Goal: Task Accomplishment & Management: Manage account settings

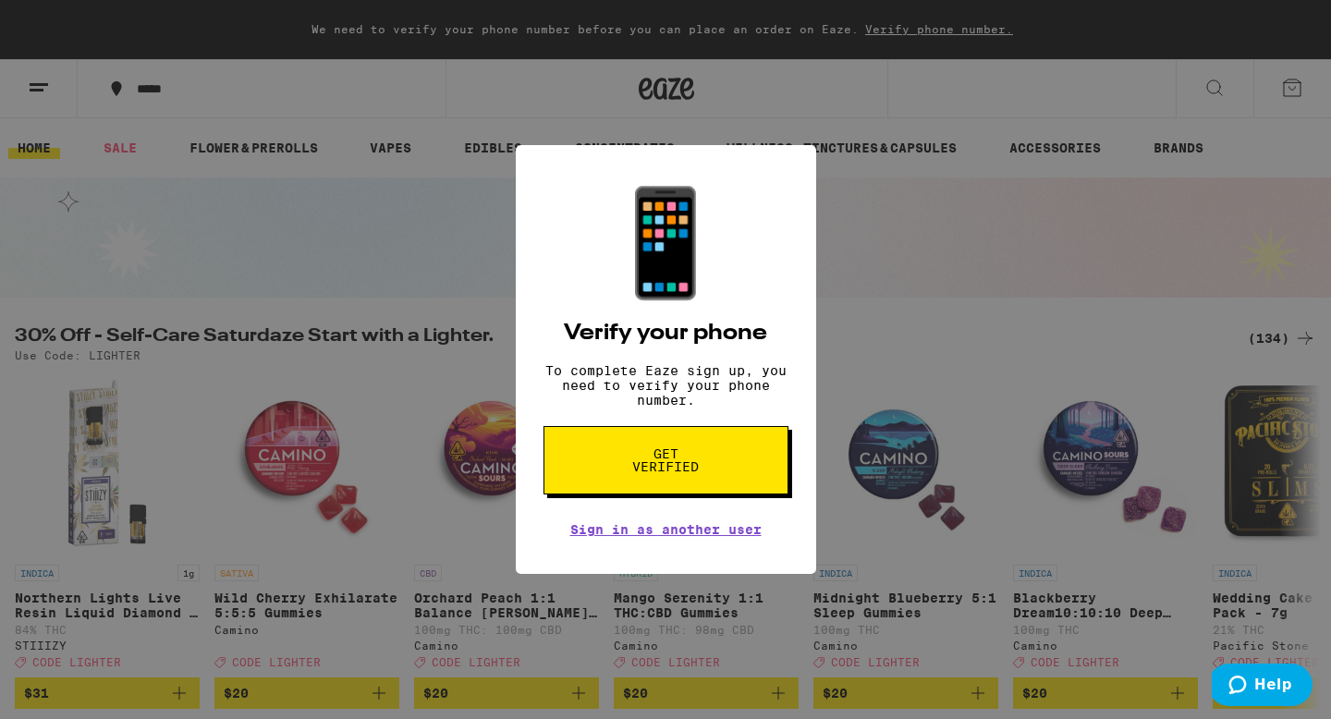
click at [641, 471] on span "Get verified" at bounding box center [665, 460] width 95 height 26
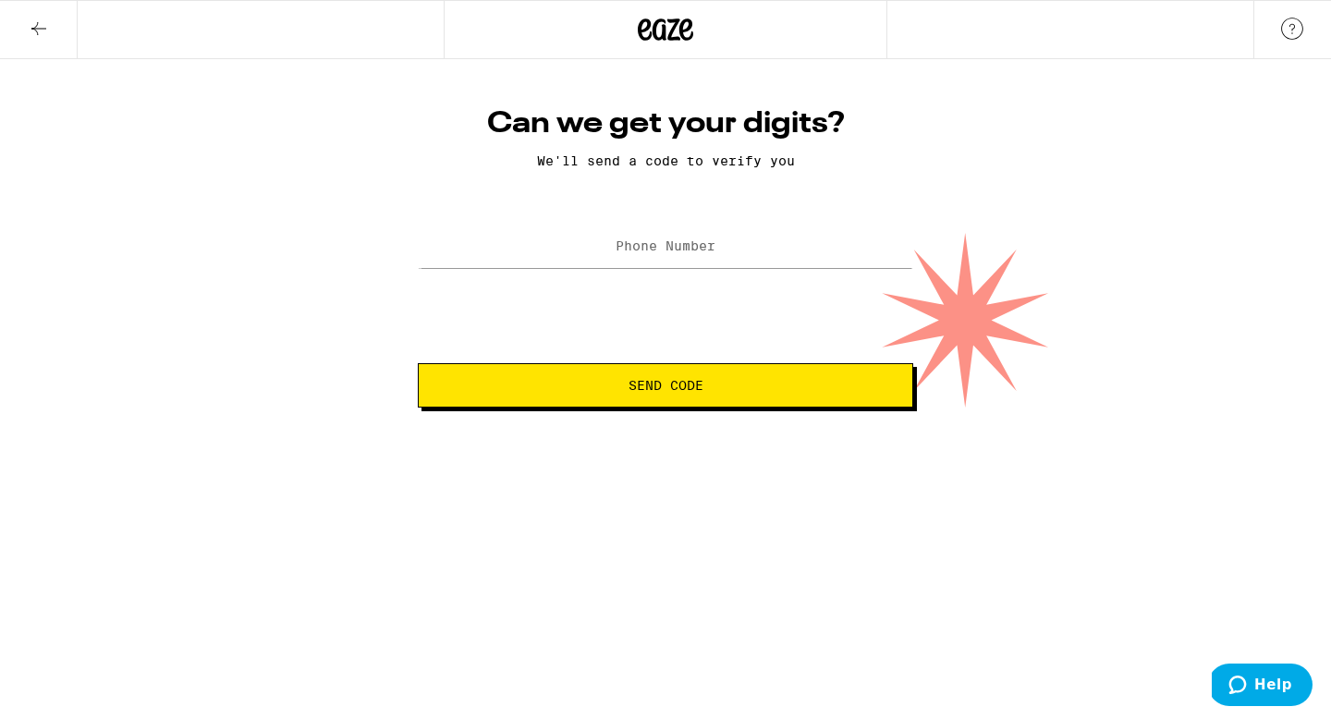
click at [624, 248] on label "Phone Number" at bounding box center [666, 245] width 100 height 15
type input "(626) 277-2084"
click at [632, 392] on span "Send Code" at bounding box center [666, 385] width 75 height 13
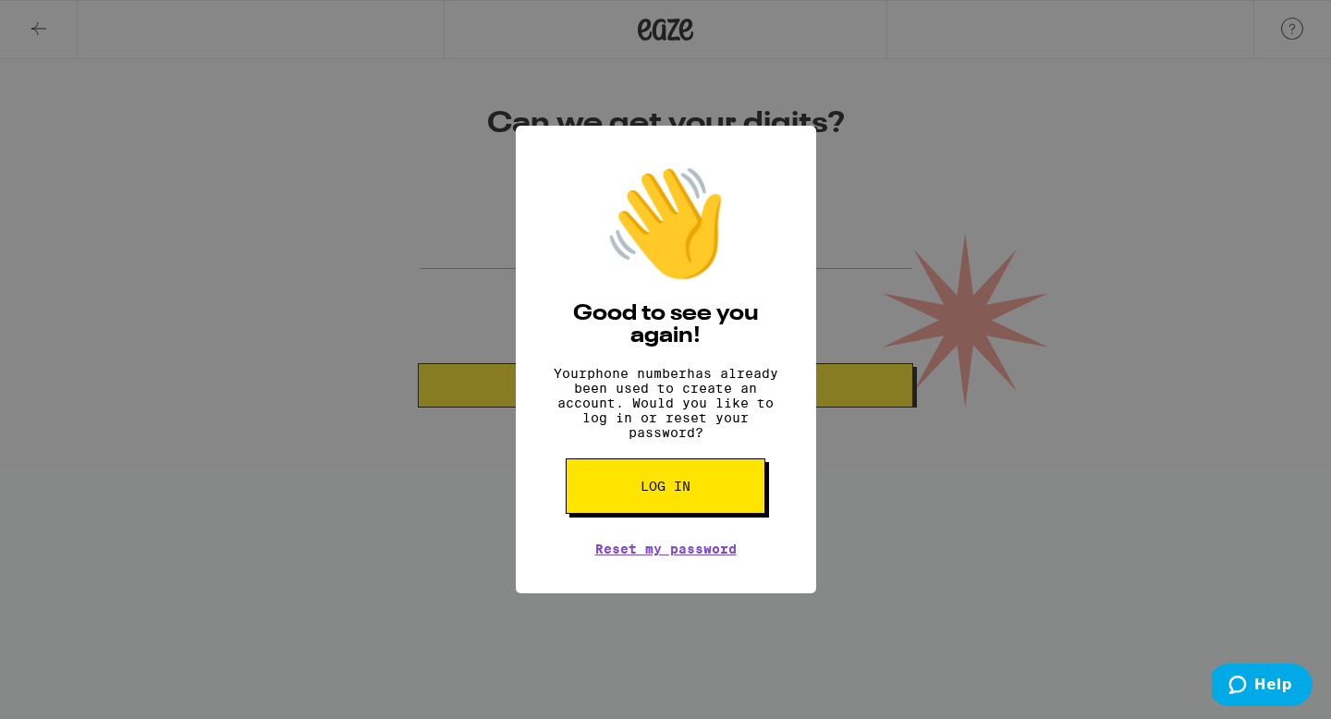
click at [310, 180] on div "👋 Good to see you again! Your phone number has already been used to create an a…" at bounding box center [665, 359] width 1331 height 719
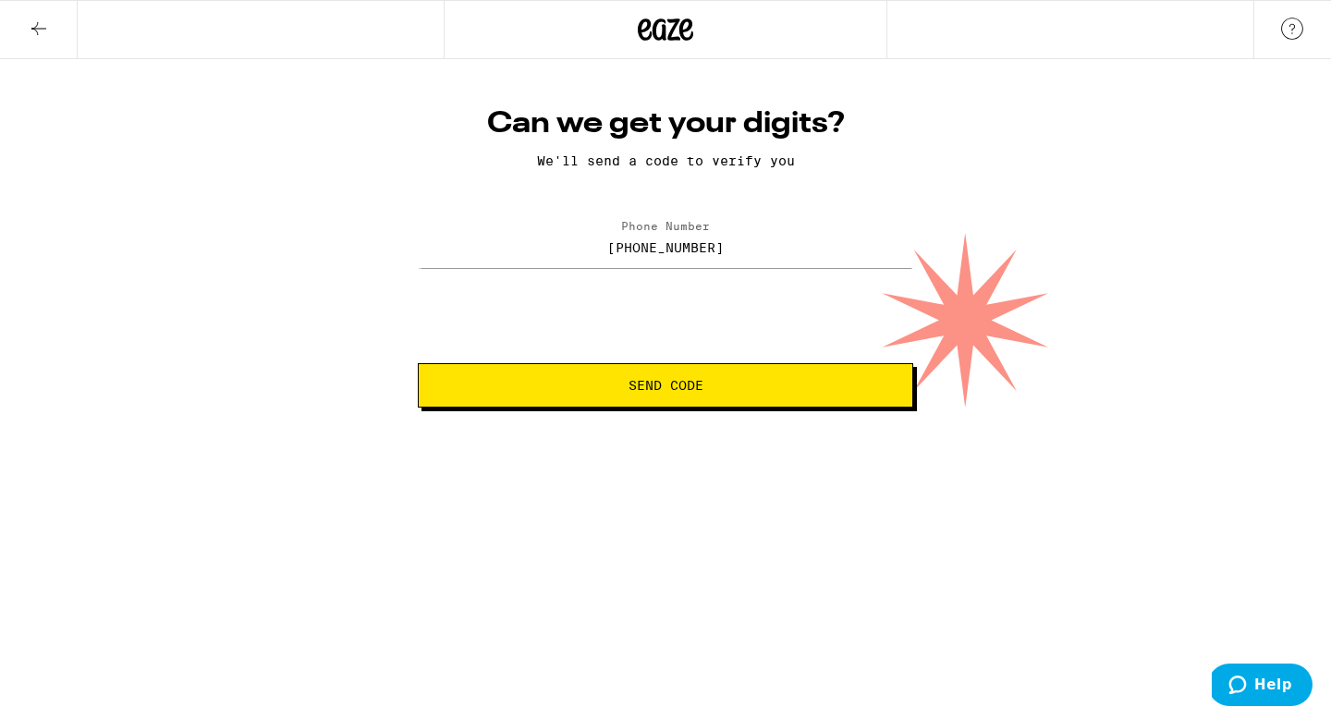
click at [10, 18] on button at bounding box center [39, 30] width 78 height 58
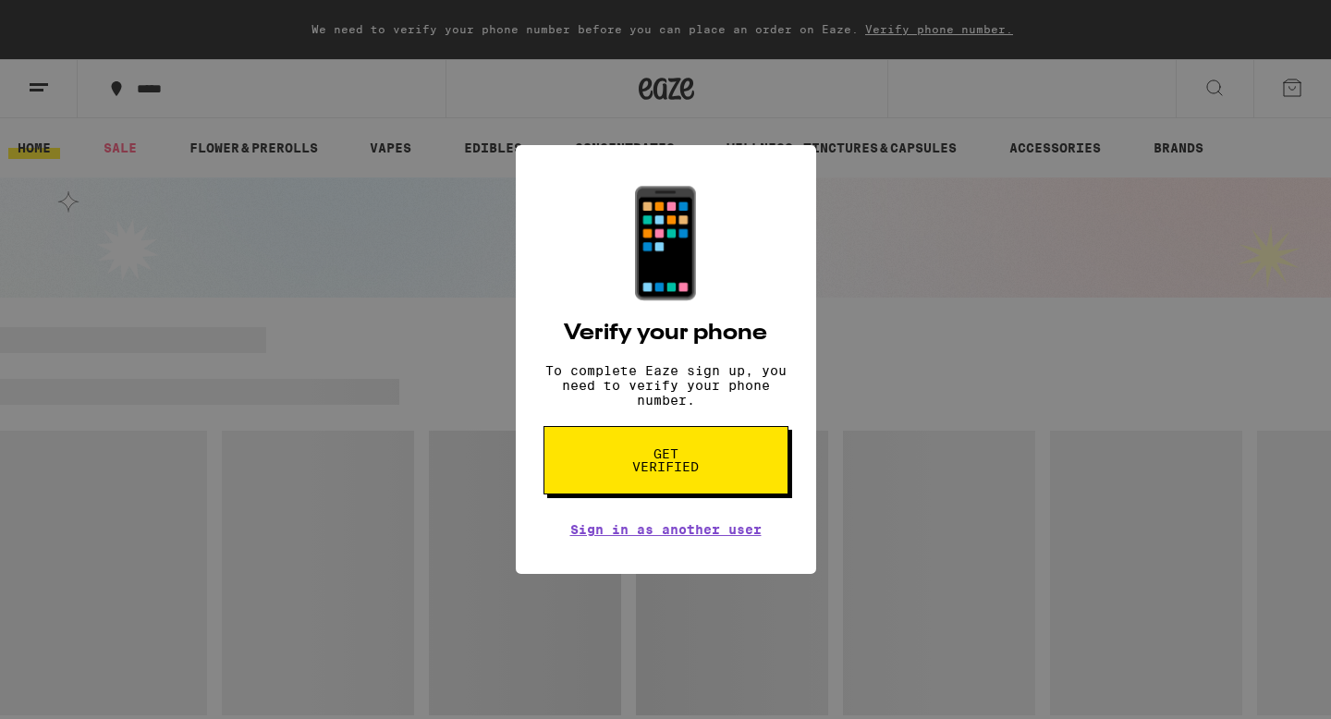
click at [40, 31] on div "📱 Verify your phone To complete Eaze sign up, you need to verify your phone num…" at bounding box center [665, 359] width 1331 height 719
click at [670, 537] on link "Sign in as another user" at bounding box center [665, 529] width 191 height 15
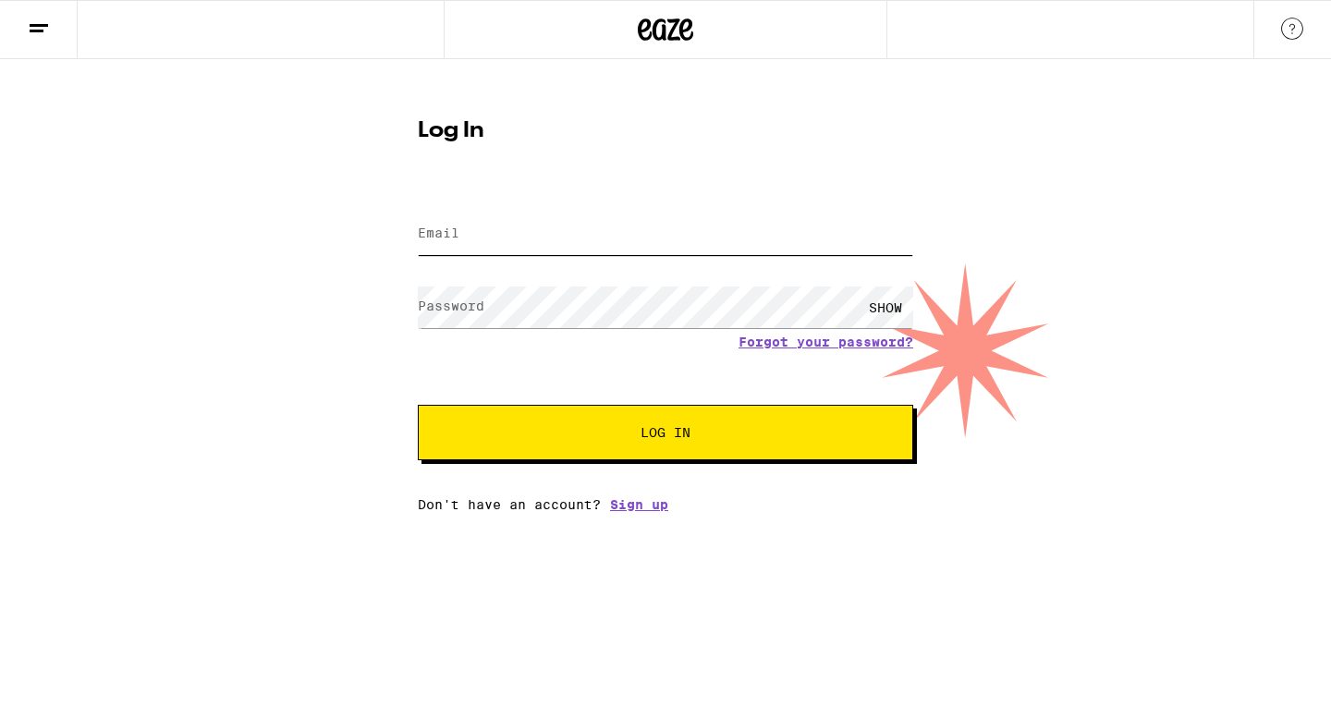
click at [480, 253] on input "Email" at bounding box center [665, 235] width 495 height 42
type input "[EMAIL_ADDRESS][DOMAIN_NAME]"
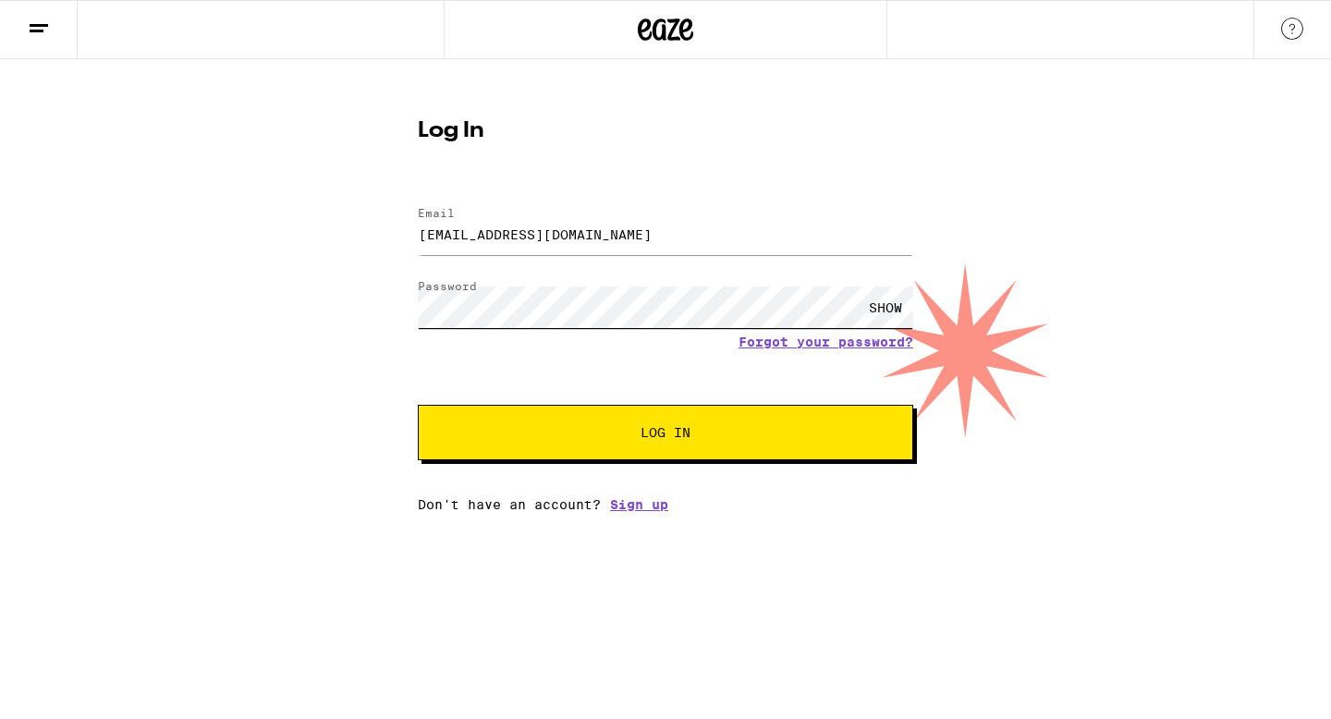
click at [418, 405] on button "Log In" at bounding box center [665, 432] width 495 height 55
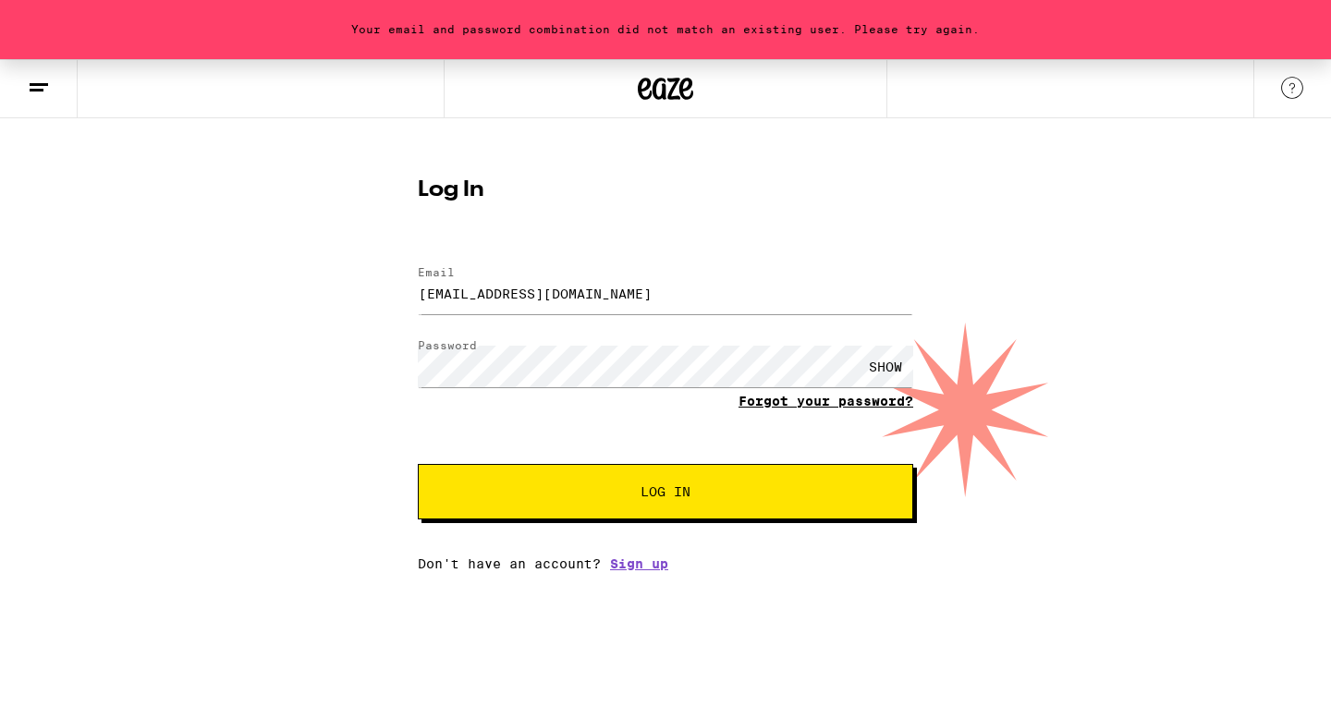
click at [819, 408] on link "Forgot your password?" at bounding box center [826, 401] width 175 height 15
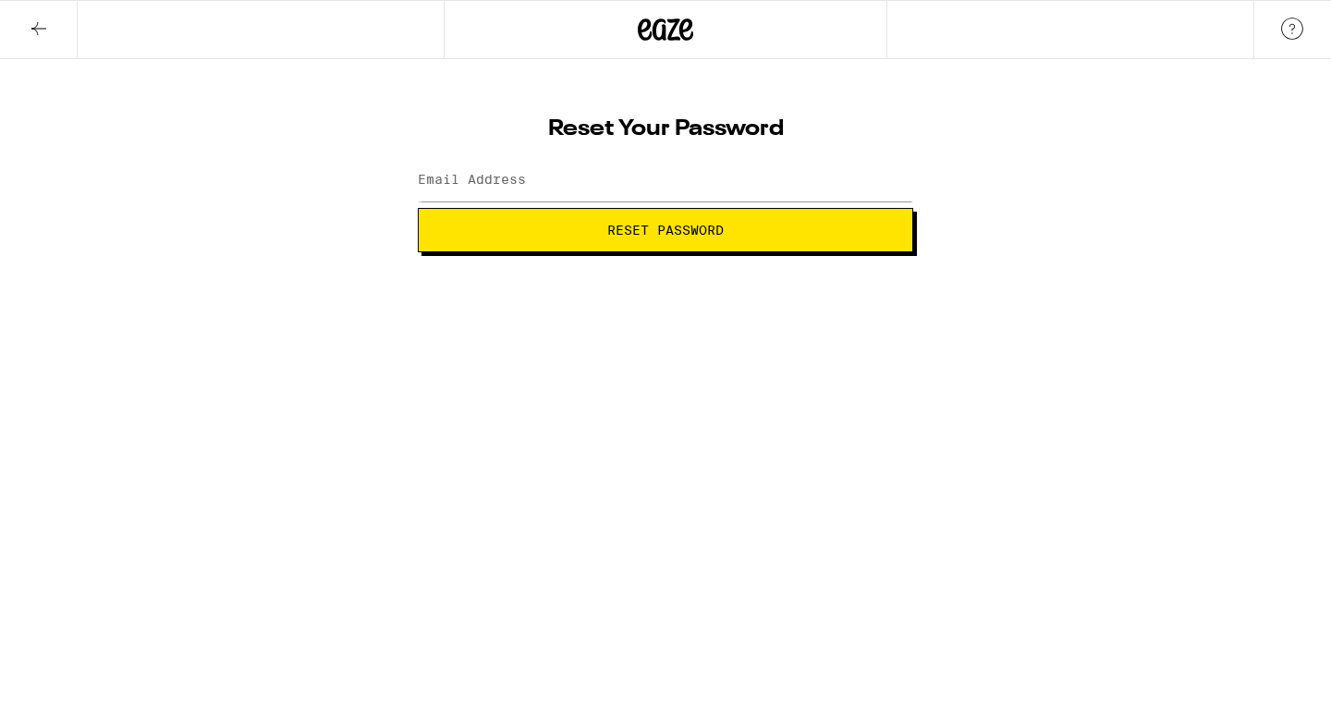
click at [516, 176] on label "Email Address" at bounding box center [472, 179] width 108 height 15
type input "[EMAIL_ADDRESS][DOMAIN_NAME]"
click at [630, 236] on span "Reset Password" at bounding box center [665, 230] width 116 height 13
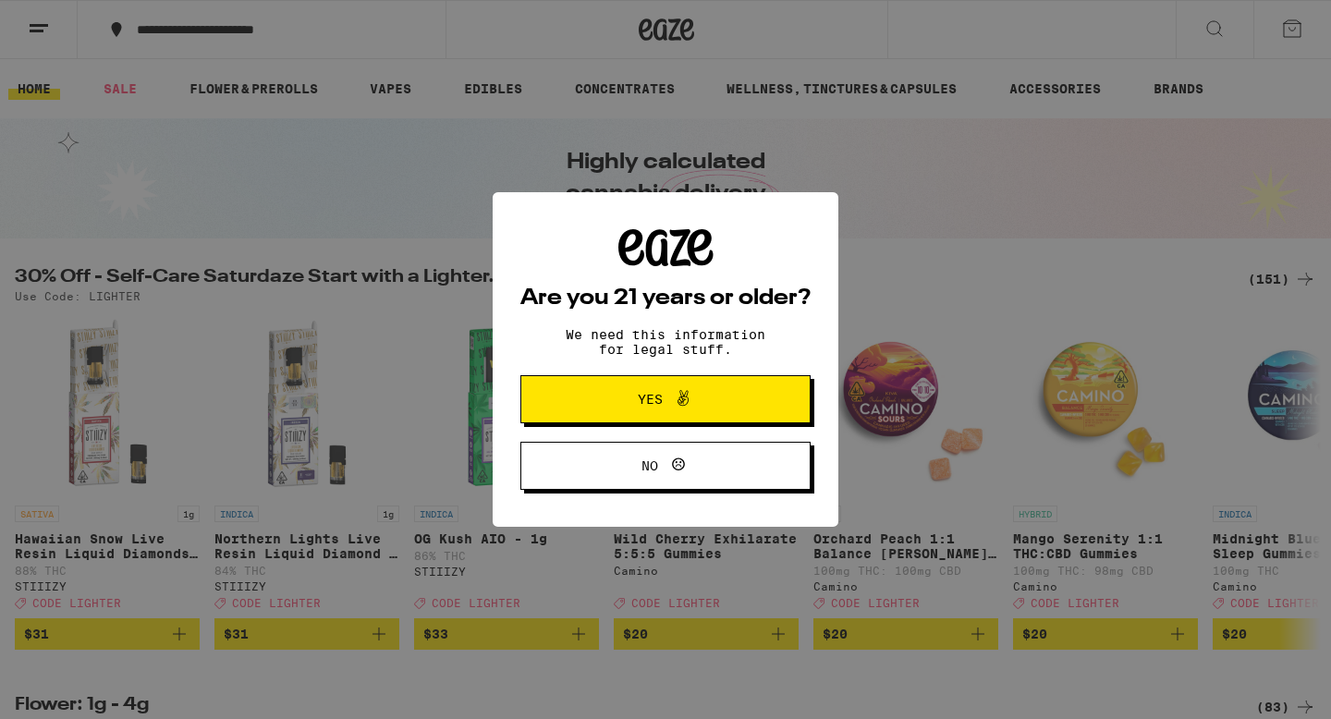
click at [715, 406] on span "Yes" at bounding box center [665, 399] width 141 height 24
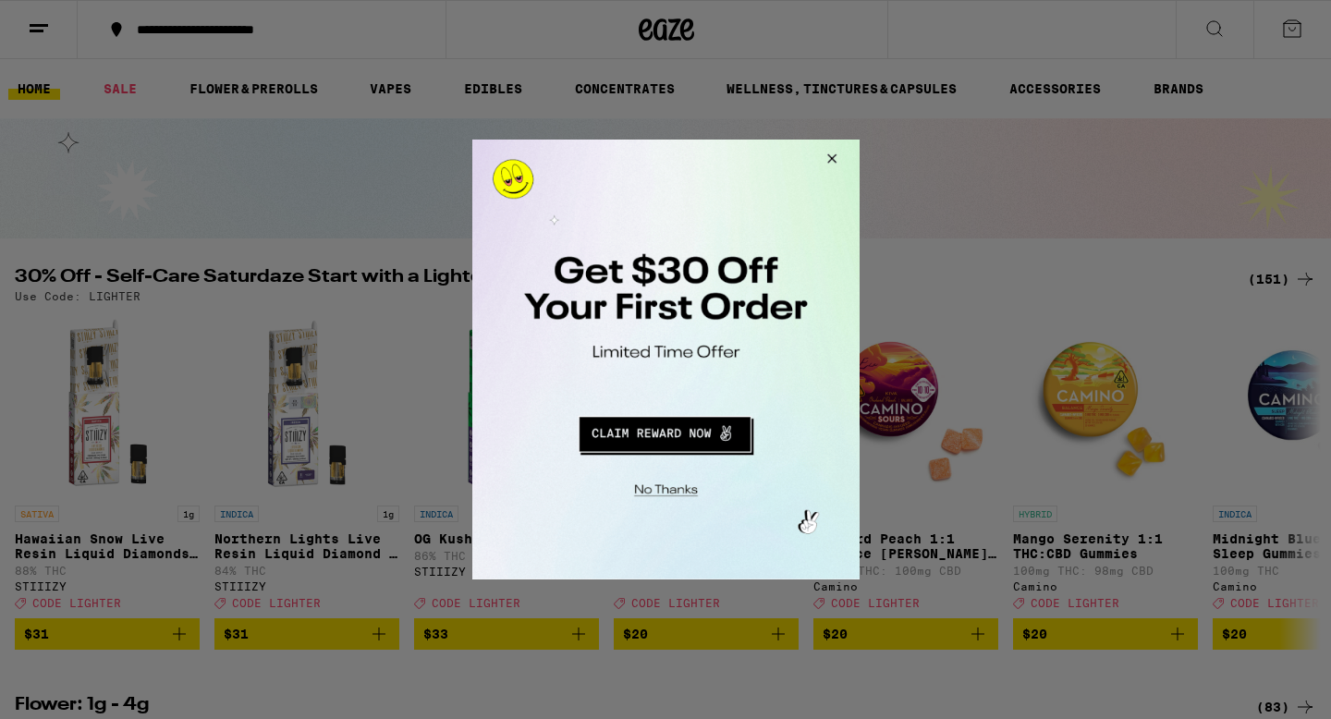
click at [833, 165] on button "Close Modal" at bounding box center [828, 162] width 50 height 44
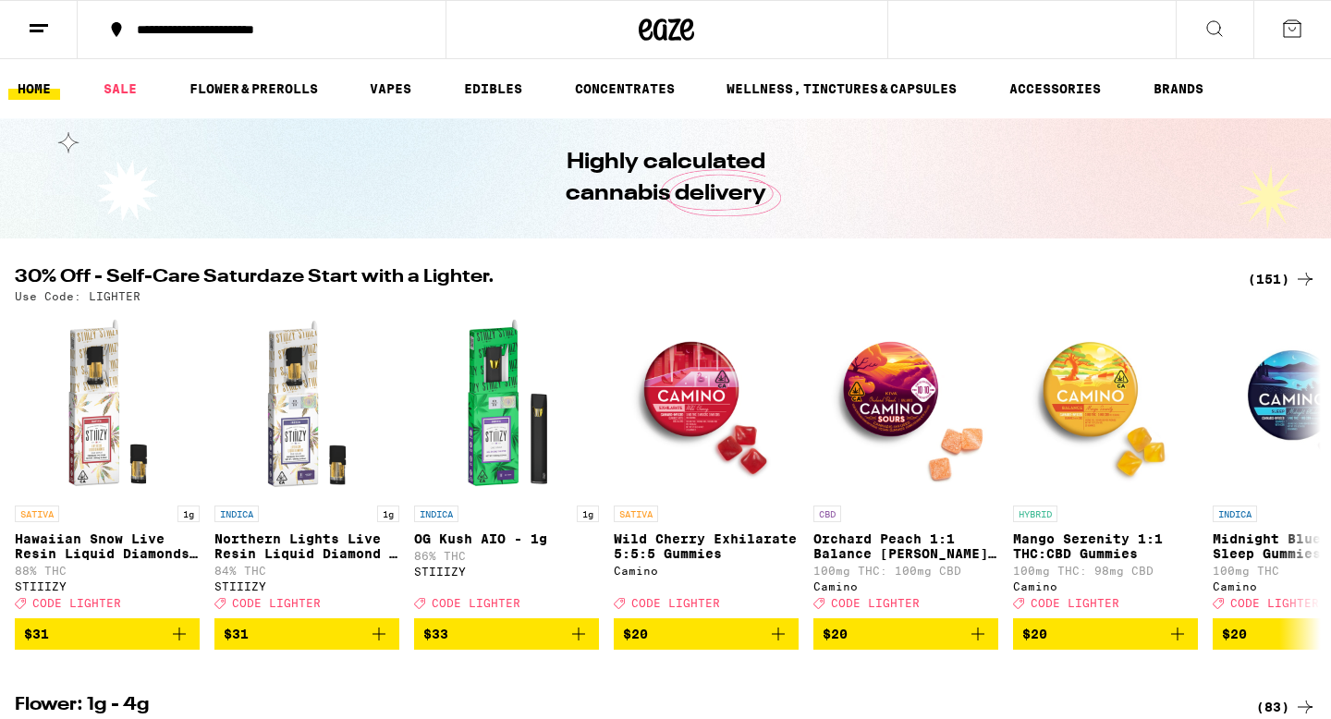
click at [45, 47] on button at bounding box center [39, 30] width 78 height 58
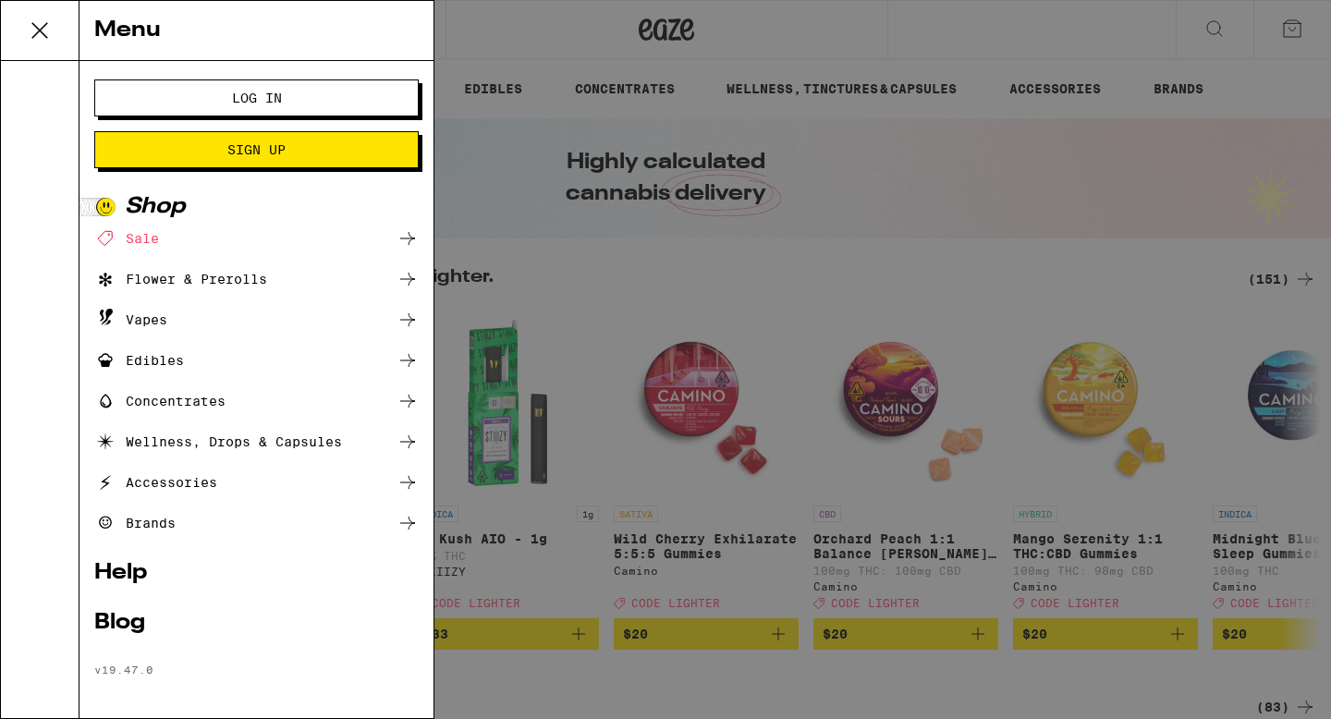
click at [185, 116] on button "Log In" at bounding box center [256, 97] width 324 height 37
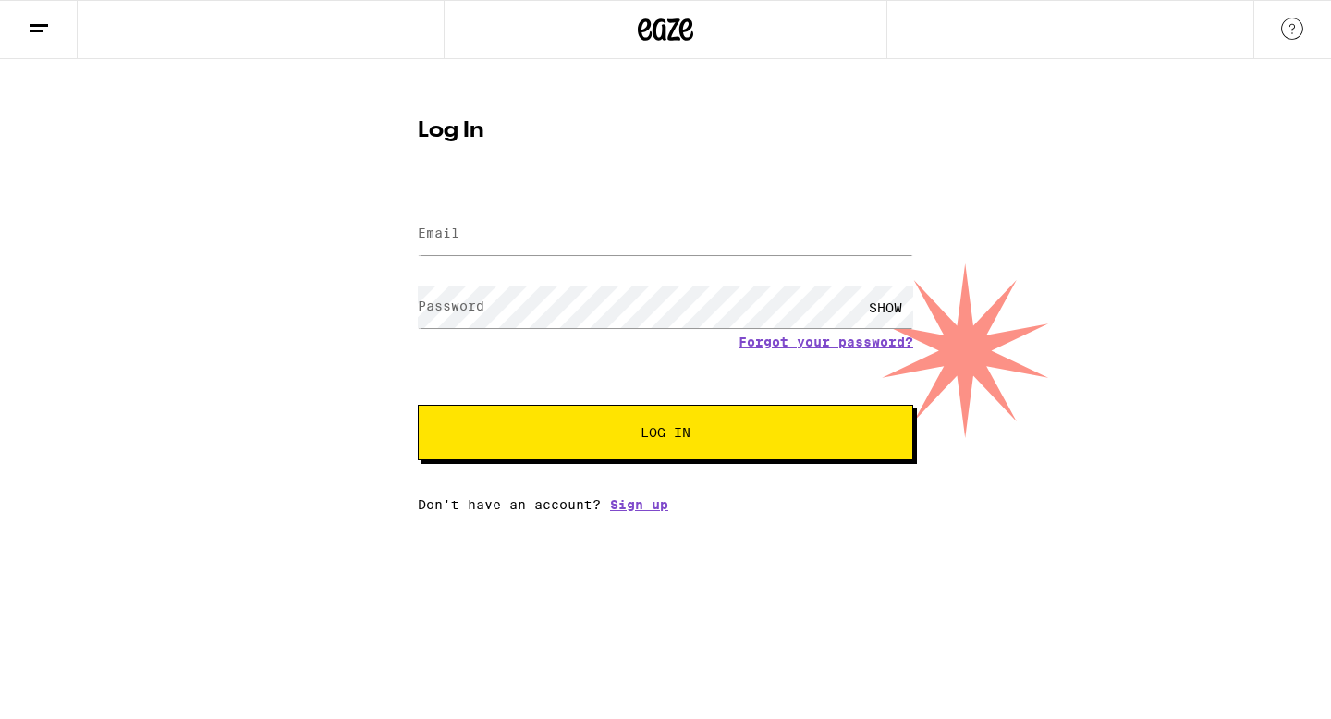
click at [426, 236] on label "Email" at bounding box center [439, 233] width 42 height 15
click at [445, 238] on label "Email" at bounding box center [439, 233] width 42 height 15
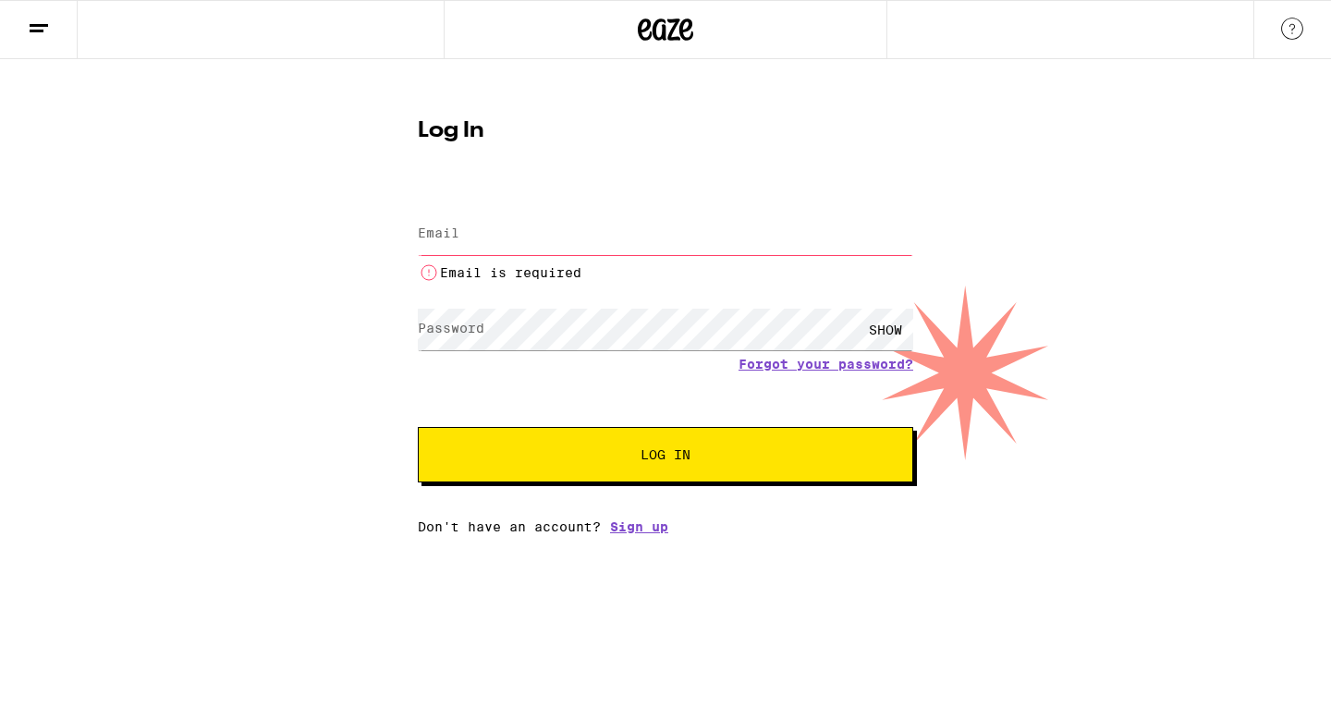
click at [468, 251] on input "Email" at bounding box center [665, 235] width 495 height 42
type input "r"
click at [450, 263] on li "Email is required" at bounding box center [665, 273] width 495 height 22
click at [441, 245] on input "Email" at bounding box center [665, 235] width 495 height 42
type input "[EMAIL_ADDRESS][DOMAIN_NAME]"
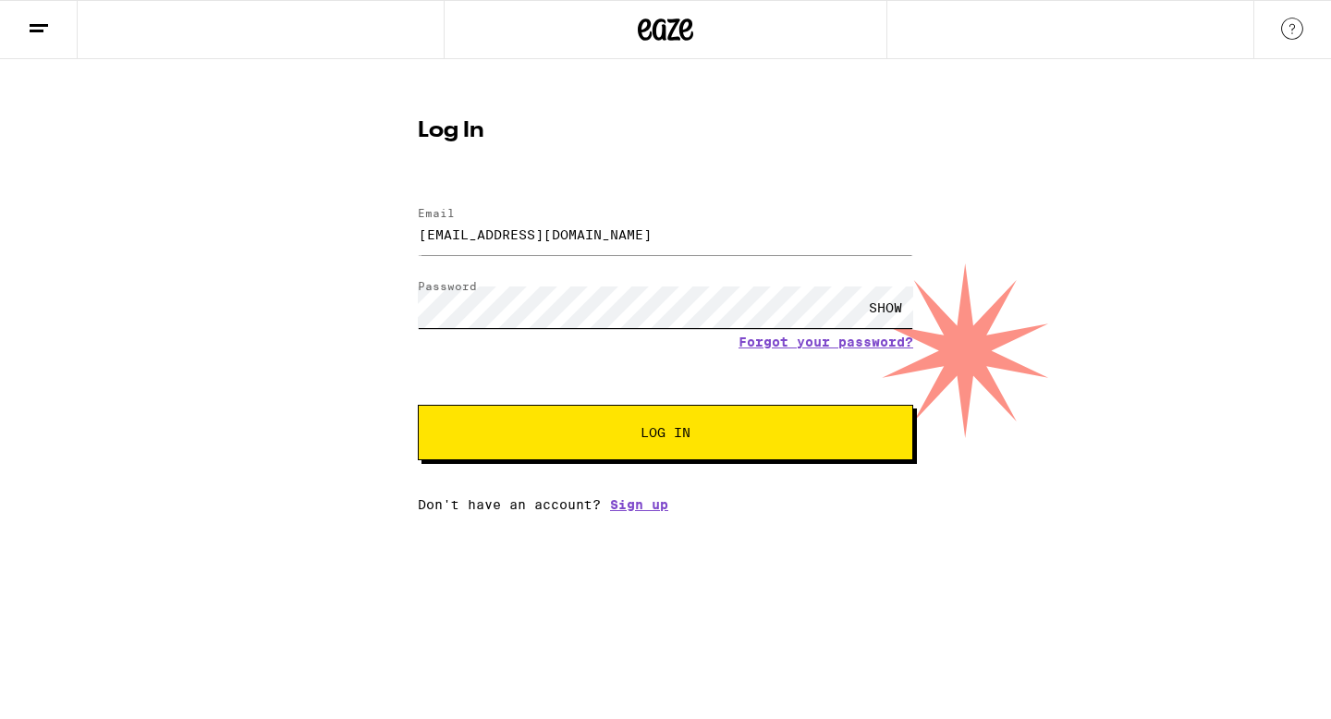
click at [418, 405] on button "Log In" at bounding box center [665, 432] width 495 height 55
